Goal: Transaction & Acquisition: Obtain resource

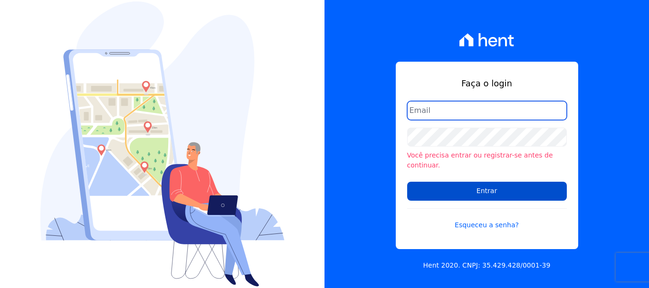
type input "[EMAIL_ADDRESS][DOMAIN_NAME]"
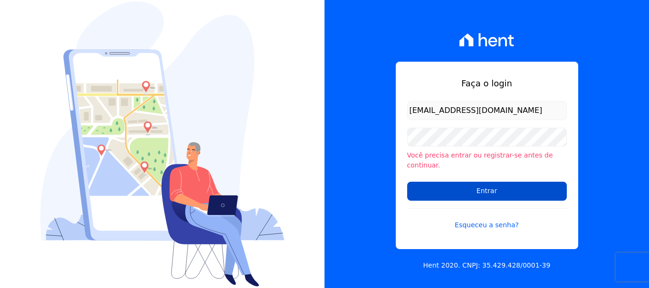
click at [469, 188] on input "Entrar" at bounding box center [487, 191] width 160 height 19
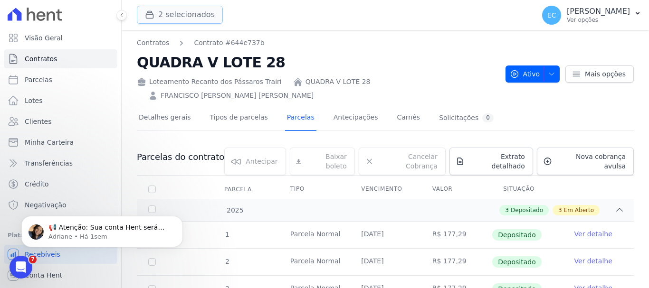
click at [200, 14] on button "2 selecionados" at bounding box center [180, 15] width 86 height 18
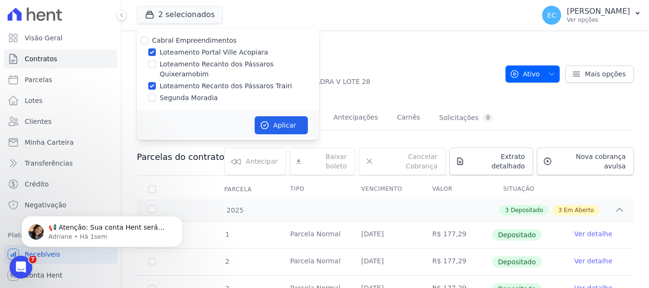
click at [229, 45] on div "Cabral Empreendimentos" at bounding box center [228, 41] width 182 height 10
click at [228, 53] on label "Loteamento Portal Ville Acopiara" at bounding box center [214, 52] width 108 height 10
click at [156, 53] on input "Loteamento Portal Ville Acopiara" at bounding box center [152, 52] width 8 height 8
checkbox input "false"
click at [280, 116] on button "Aplicar" at bounding box center [281, 125] width 53 height 18
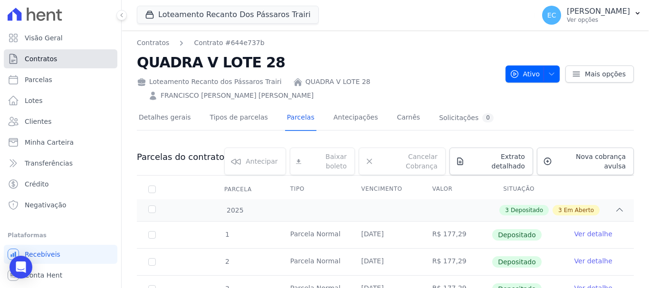
click at [76, 62] on link "Contratos" at bounding box center [61, 58] width 114 height 19
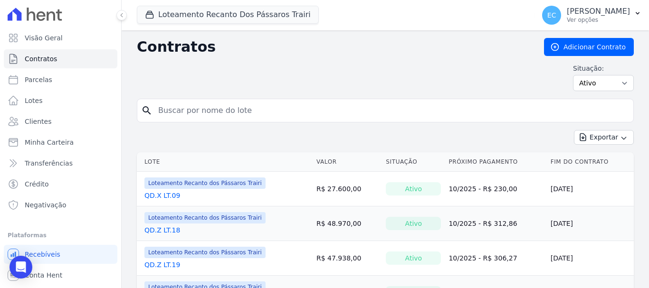
click at [172, 104] on input "search" at bounding box center [390, 110] width 477 height 19
type input "Z"
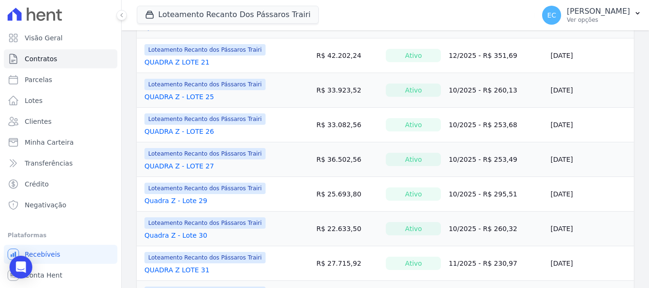
scroll to position [665, 0]
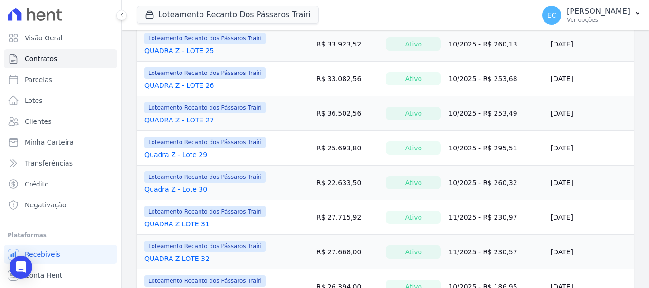
click at [185, 151] on link "Quadra Z - Lote 29" at bounding box center [175, 154] width 63 height 9
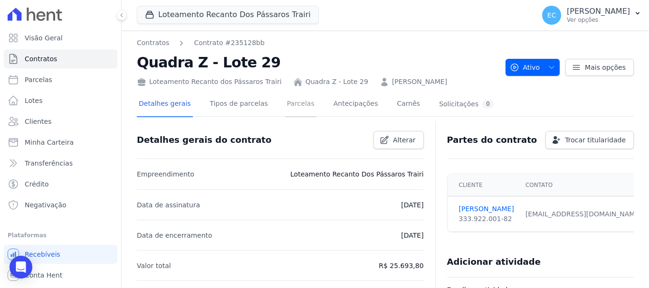
click at [285, 104] on link "Parcelas" at bounding box center [300, 104] width 31 height 25
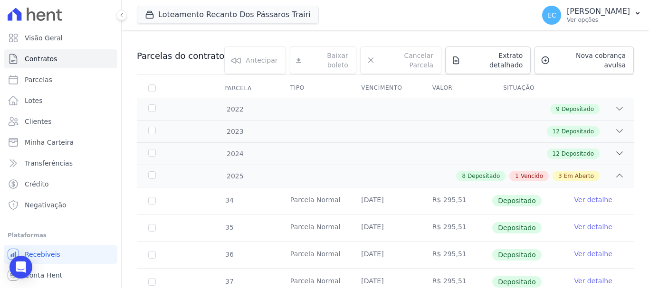
scroll to position [142, 0]
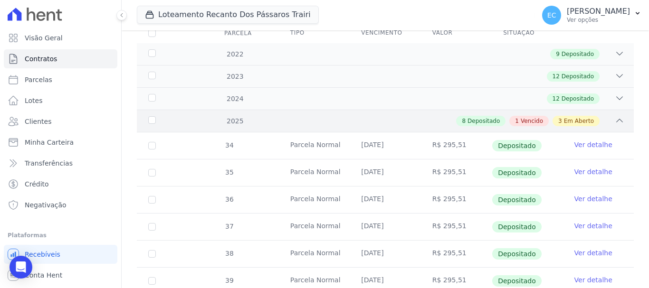
click at [241, 116] on div "8 Depositado 1 Vencido 3 Em Aberto" at bounding box center [409, 121] width 429 height 10
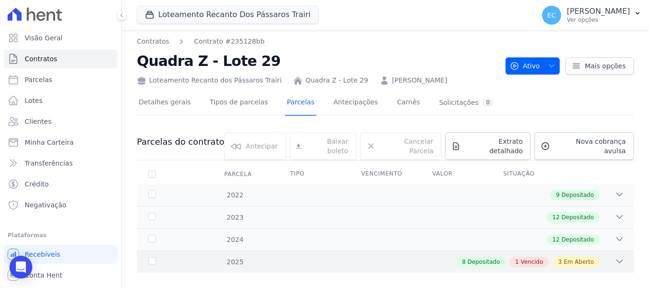
scroll to position [0, 0]
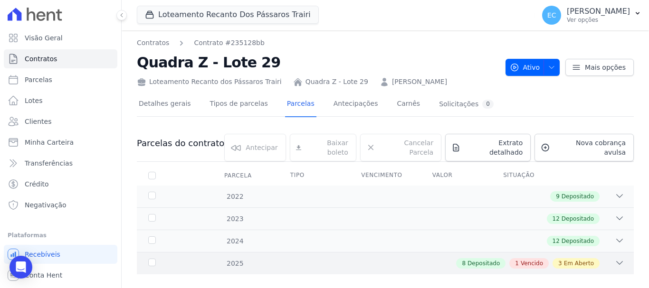
click at [225, 258] on div "8 Depositado 1 Vencido 3 Em Aberto" at bounding box center [409, 263] width 429 height 10
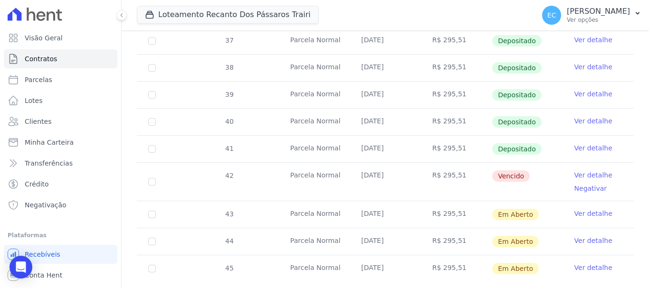
scroll to position [332, 0]
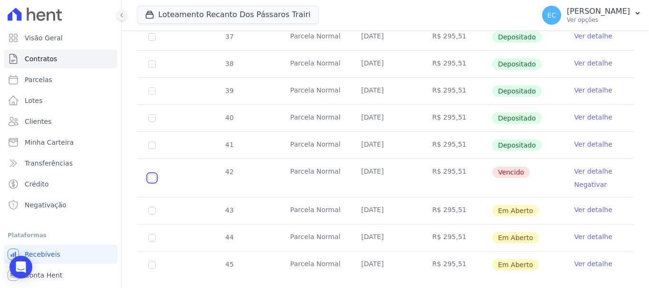
click at [153, 174] on input "checkbox" at bounding box center [152, 178] width 8 height 8
checkbox input "true"
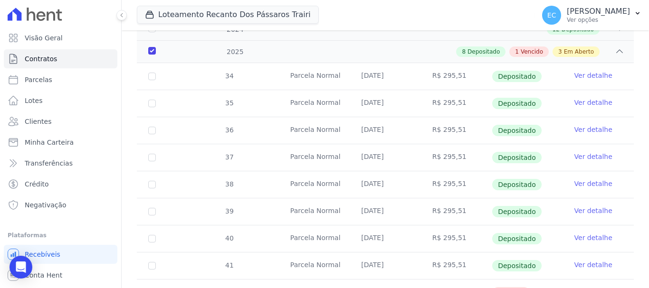
scroll to position [17, 0]
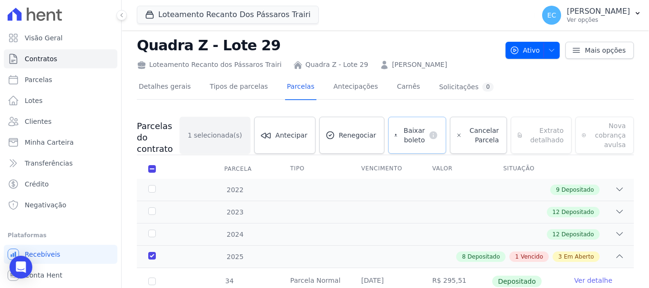
click at [418, 127] on span "Baixar boleto" at bounding box center [413, 135] width 24 height 19
click at [56, 65] on link "Contratos" at bounding box center [61, 58] width 114 height 19
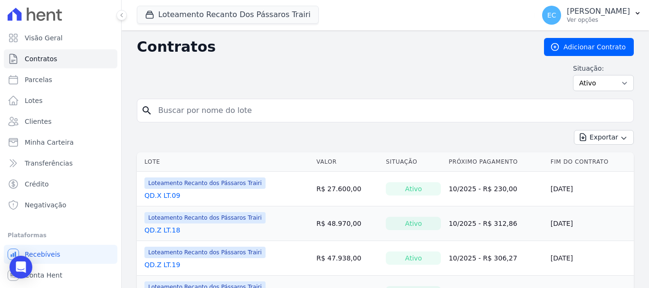
click at [180, 111] on input "search" at bounding box center [390, 110] width 477 height 19
type input "Z"
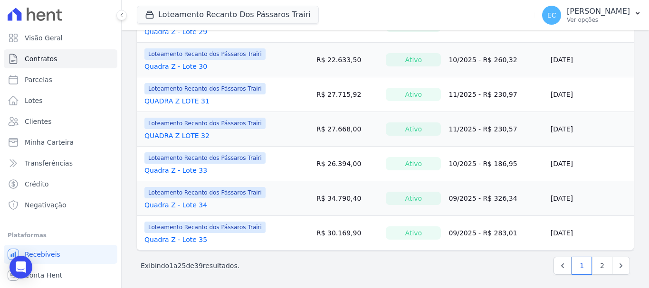
scroll to position [792, 0]
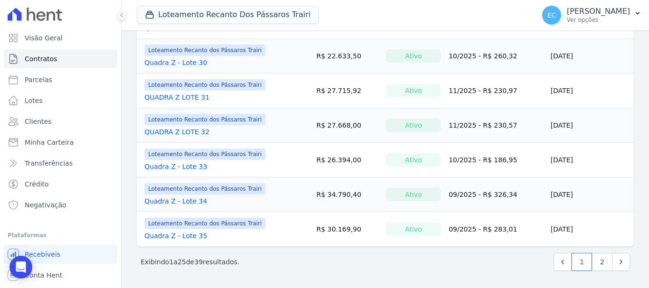
click at [193, 65] on link "Quadra Z - Lote 30" at bounding box center [175, 62] width 63 height 9
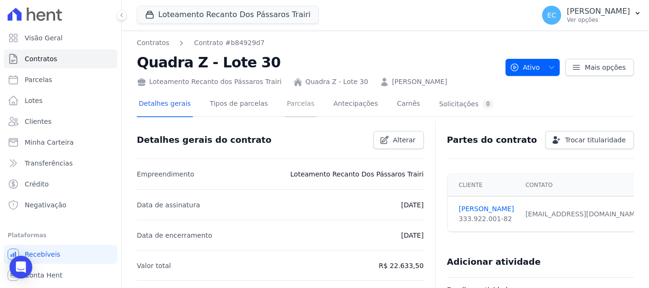
click at [286, 104] on link "Parcelas" at bounding box center [300, 104] width 31 height 25
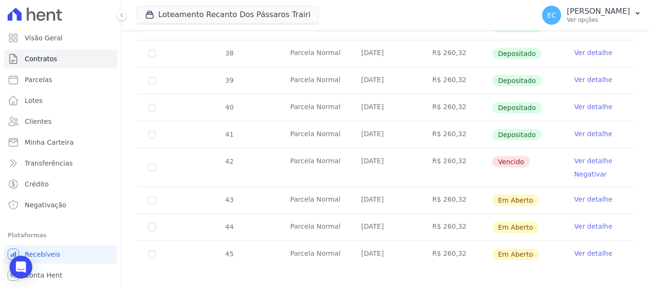
scroll to position [343, 0]
click at [149, 163] on input "checkbox" at bounding box center [152, 167] width 8 height 8
checkbox input "true"
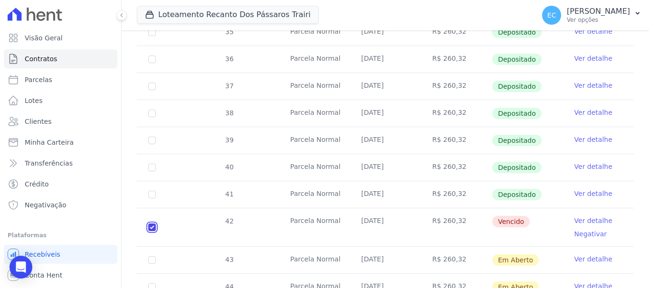
scroll to position [76, 0]
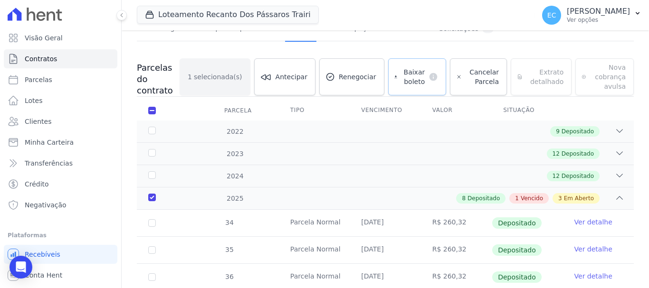
click at [412, 78] on span "Baixar boleto" at bounding box center [413, 76] width 24 height 19
